Goal: Information Seeking & Learning: Learn about a topic

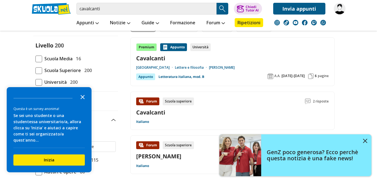
scroll to position [53, 0]
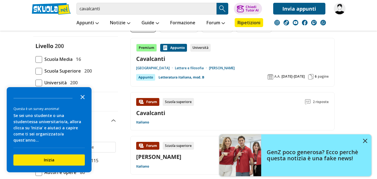
click at [83, 100] on icon "Close the survey" at bounding box center [82, 96] width 11 height 11
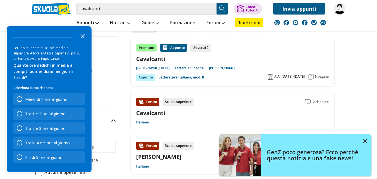
click at [82, 38] on polygon "Close the survey" at bounding box center [83, 36] width 4 height 4
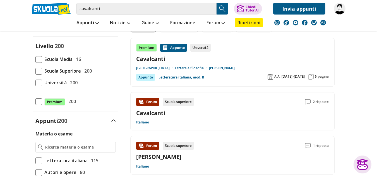
click at [38, 61] on span at bounding box center [38, 59] width 7 height 7
click at [35, 59] on input "Scuola Media 16" at bounding box center [35, 59] width 0 height 0
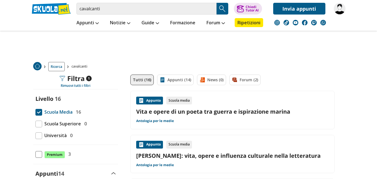
click at [229, 111] on link "Vita e opere di un poeta tra guerra e ispirazione marina" at bounding box center [232, 112] width 193 height 8
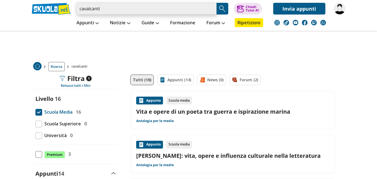
click at [117, 7] on input "cavalcanti" at bounding box center [146, 9] width 140 height 12
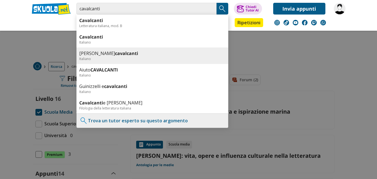
click at [115, 53] on b "cavalcanti" at bounding box center [126, 53] width 23 height 6
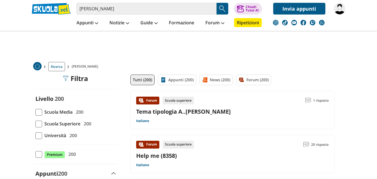
click at [40, 114] on span at bounding box center [38, 112] width 7 height 7
click at [35, 112] on input "Scuola Media 200" at bounding box center [35, 112] width 0 height 0
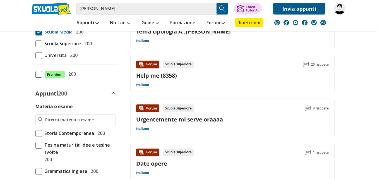
scroll to position [97, 0]
